Goal: Transaction & Acquisition: Subscribe to service/newsletter

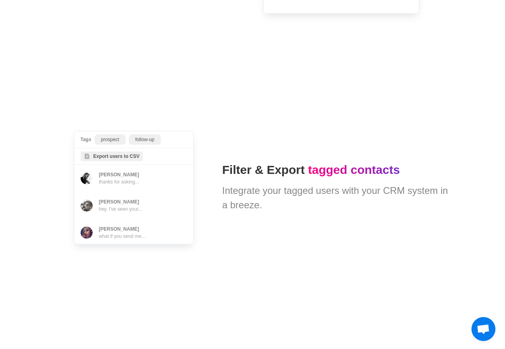
scroll to position [1916, 0]
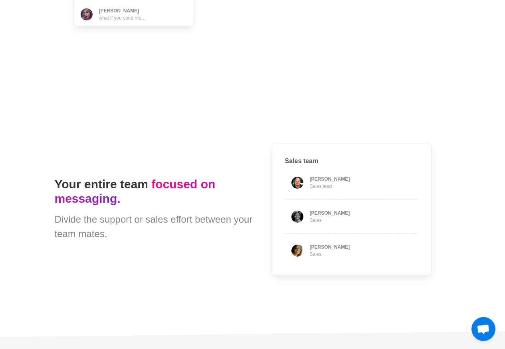
type textarea "*"
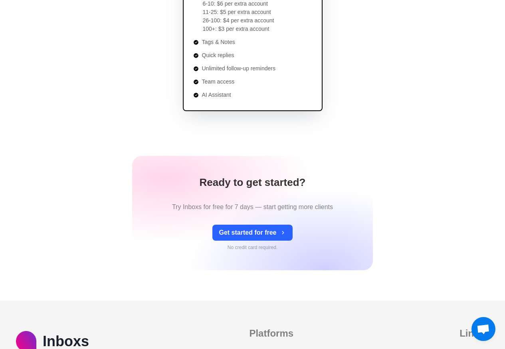
scroll to position [240, 0]
